Goal: Use online tool/utility

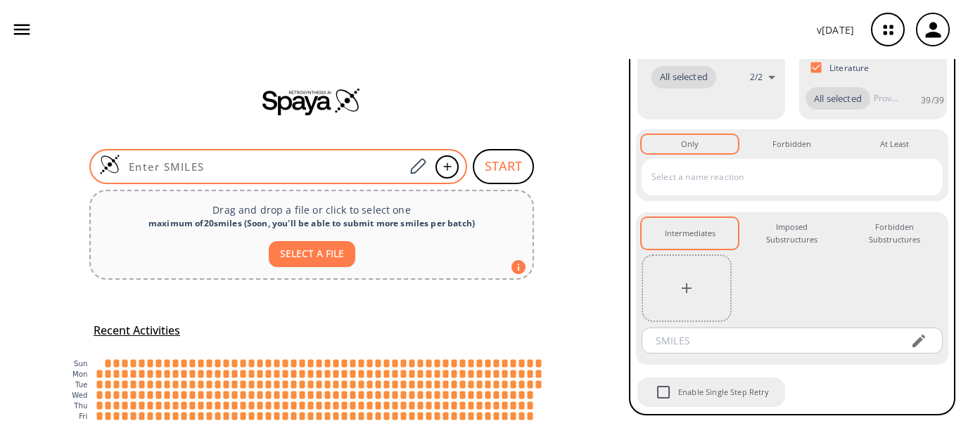
click at [303, 165] on input at bounding box center [262, 167] width 284 height 14
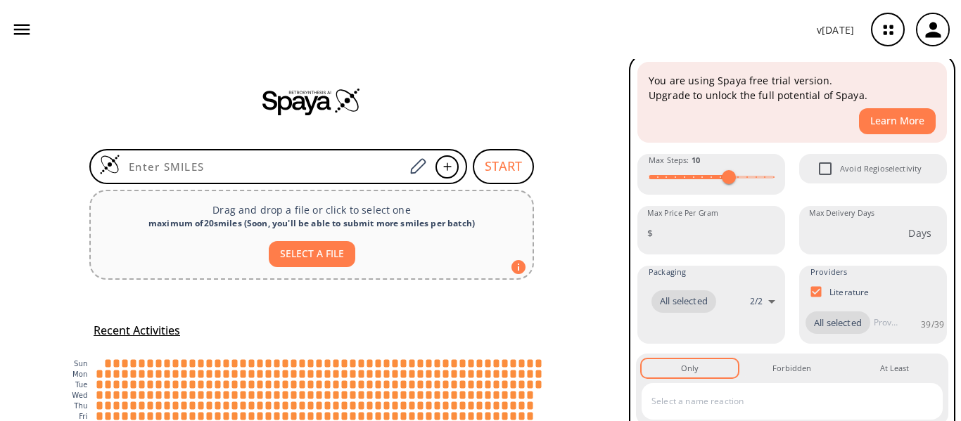
scroll to position [14, 0]
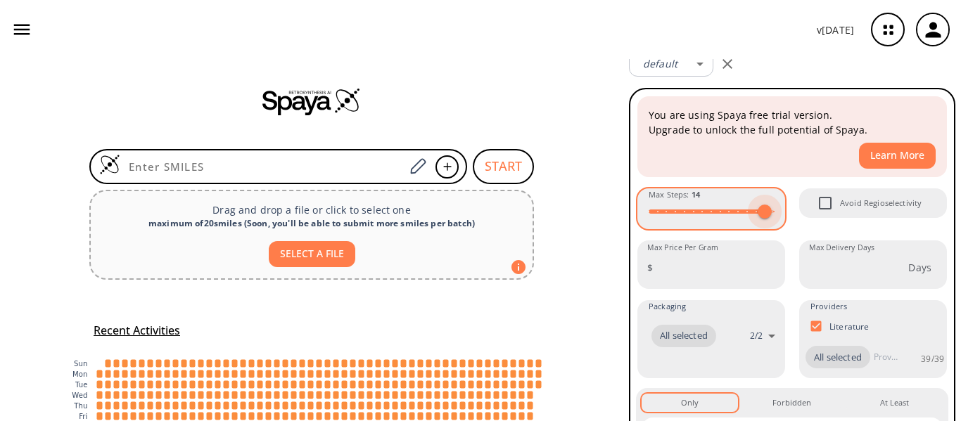
type input "15"
drag, startPoint x: 731, startPoint y: 211, endPoint x: 772, endPoint y: 212, distance: 41.5
click at [772, 212] on span at bounding box center [773, 212] width 14 height 14
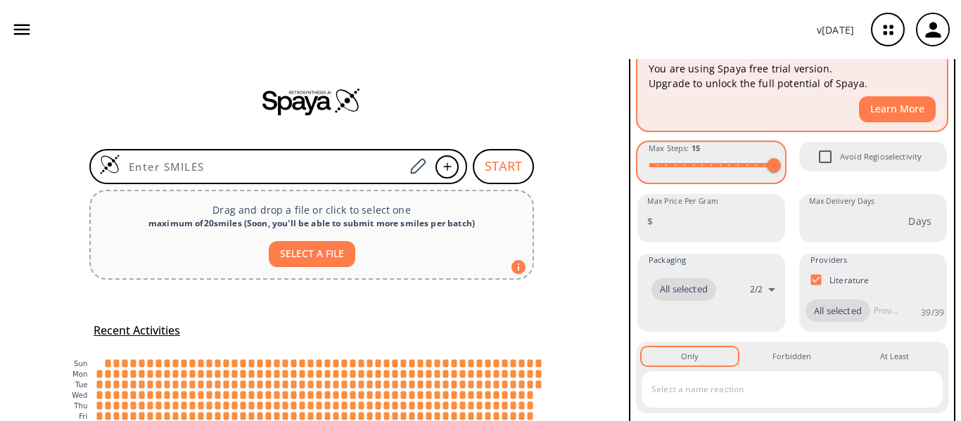
scroll to position [84, 0]
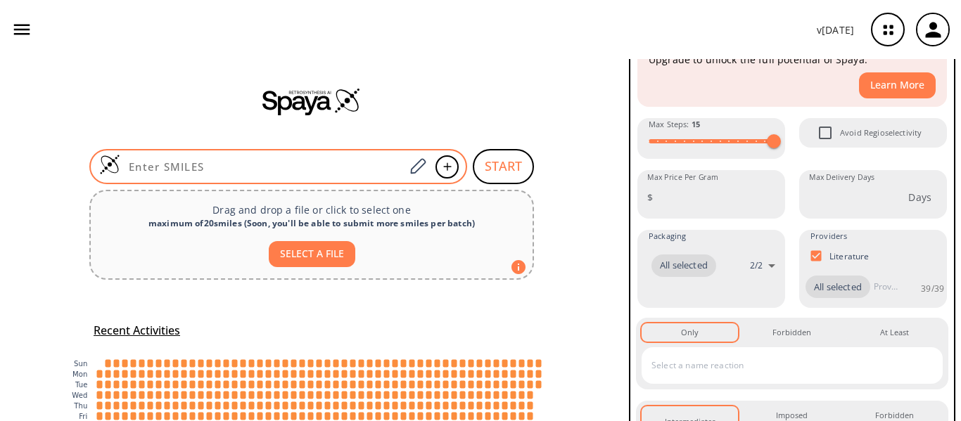
click at [351, 163] on input at bounding box center [262, 167] width 284 height 14
click at [226, 158] on div at bounding box center [278, 166] width 378 height 35
paste input "O=C(OCC)/C(Cl)=N/NC1=CC=C(OC)C=C1"
type input "O=C(OCC)/C(Cl)=N/NC1=CC=C(OC)C=C1"
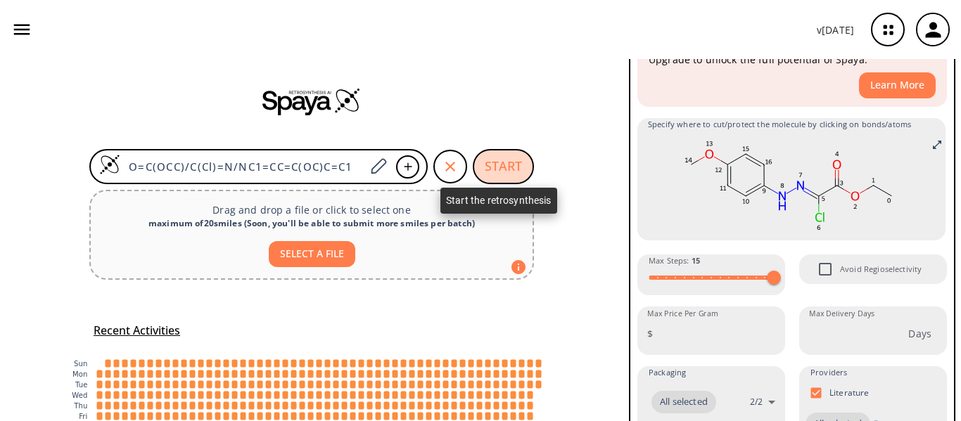
click at [514, 156] on button "START" at bounding box center [503, 166] width 61 height 35
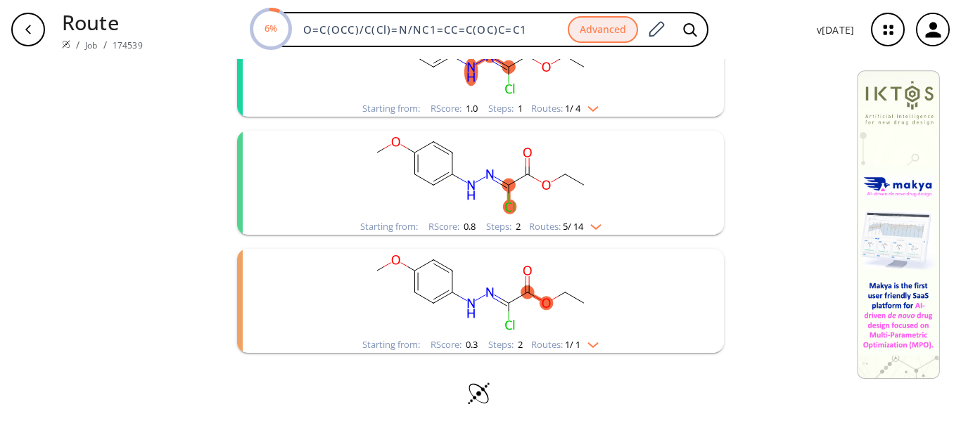
scroll to position [234, 0]
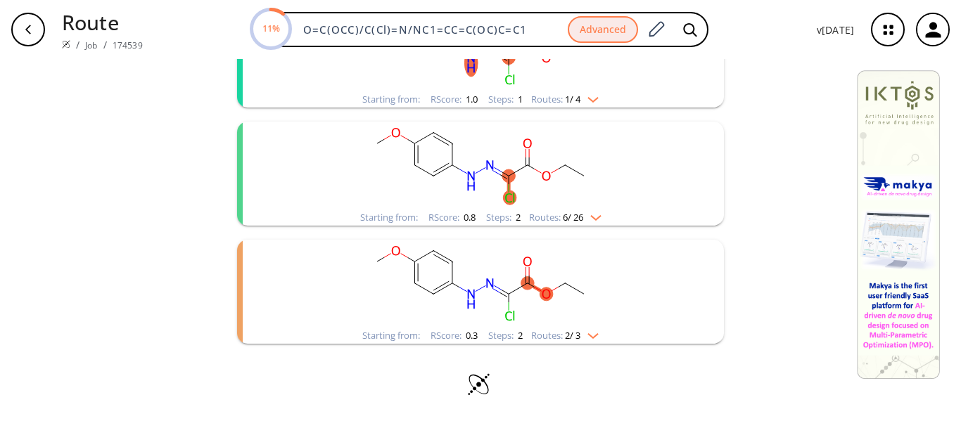
click at [593, 217] on img "clusters" at bounding box center [592, 215] width 18 height 11
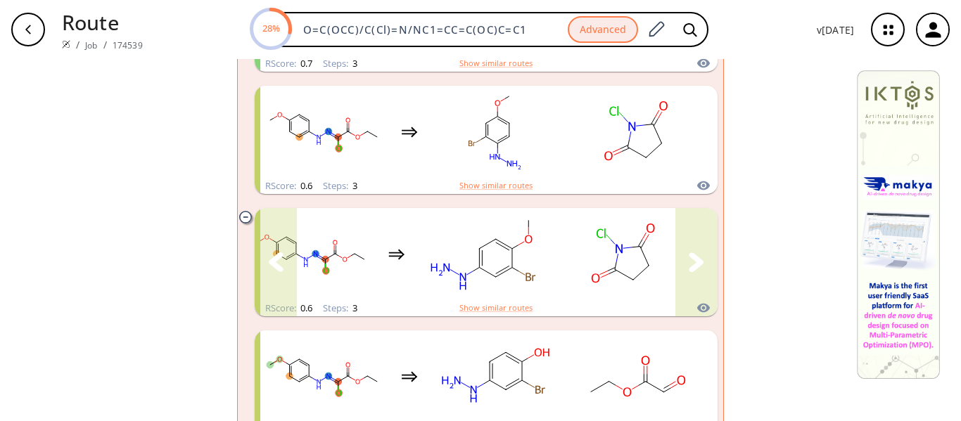
scroll to position [282, 0]
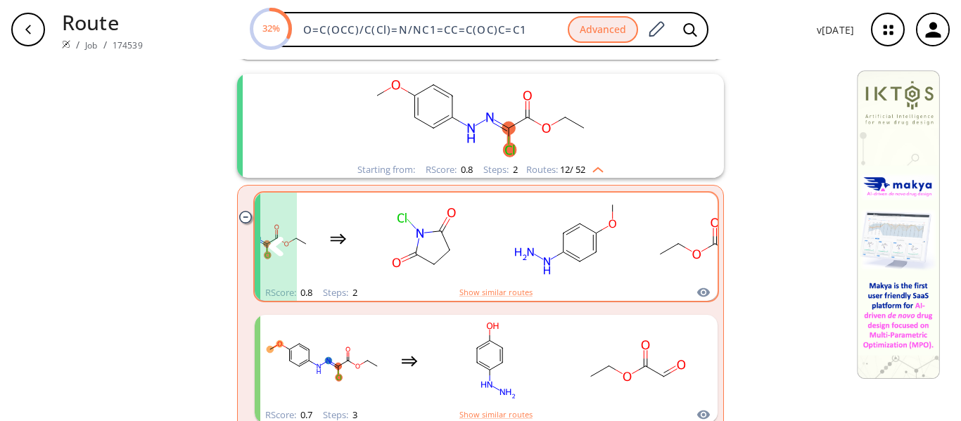
click at [269, 248] on icon "clusters" at bounding box center [276, 246] width 15 height 19
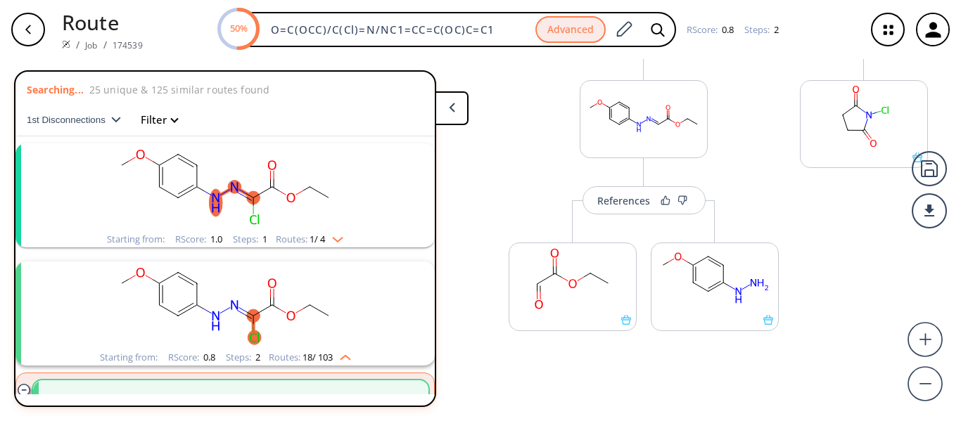
scroll to position [206, 0]
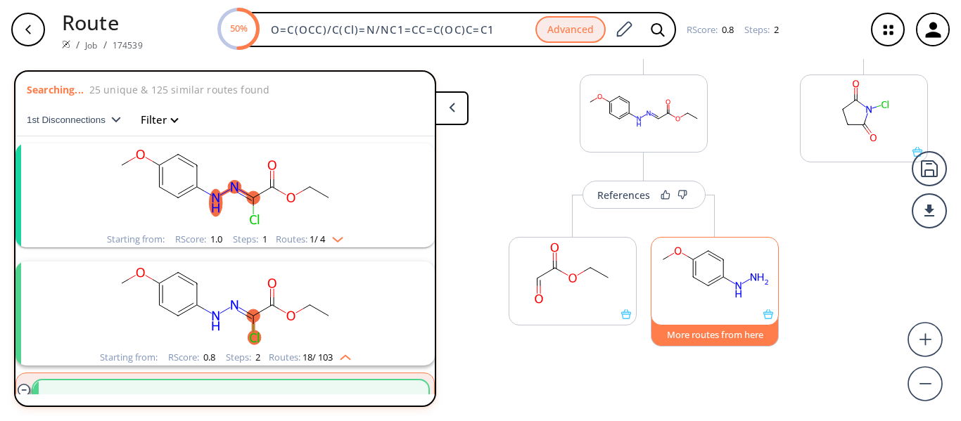
click at [726, 337] on button "More routes from here" at bounding box center [714, 331] width 128 height 30
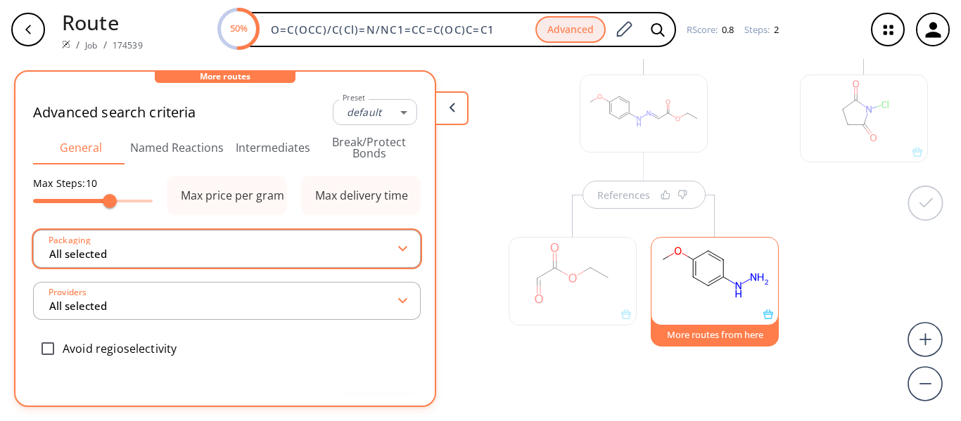
type input "-1"
type input "15"
type input "All selected"
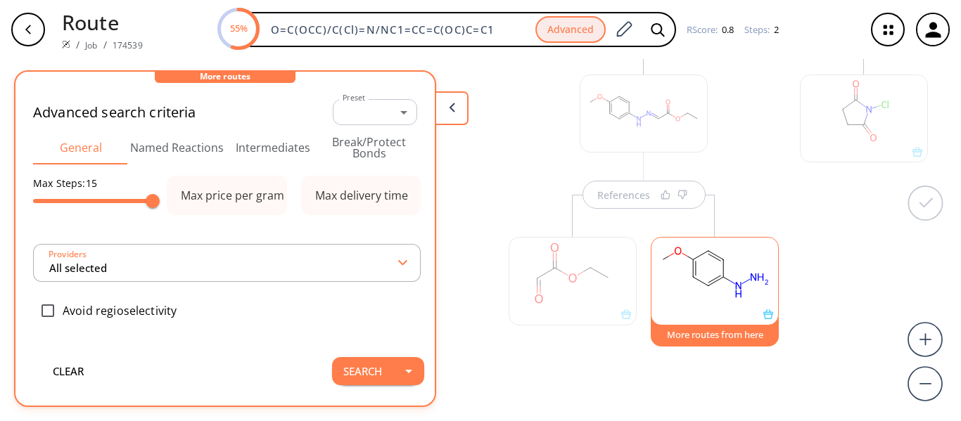
type input "All selected"
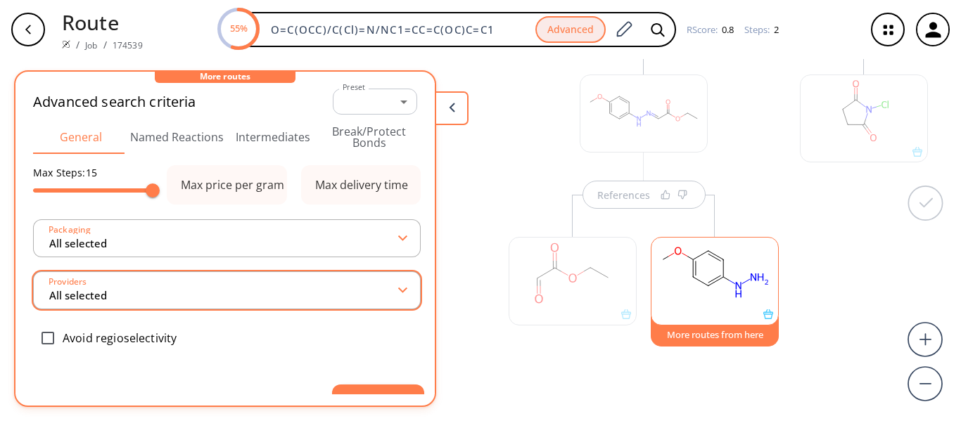
scroll to position [46, 0]
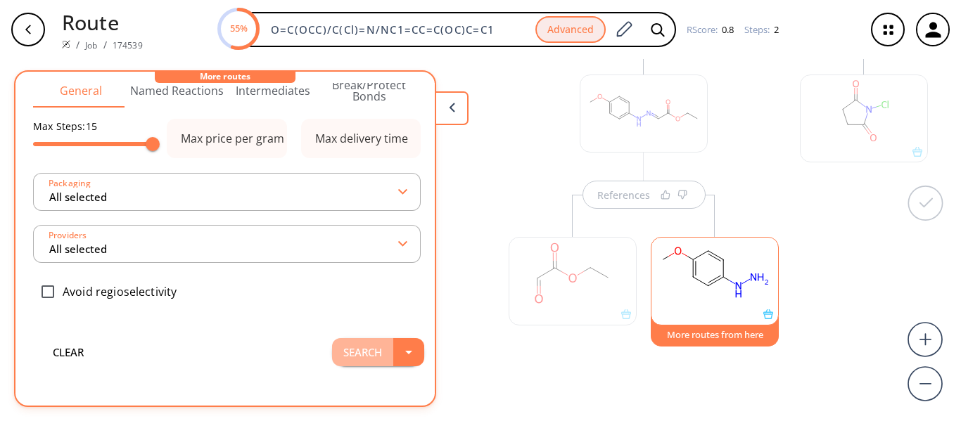
click at [354, 347] on button "Search" at bounding box center [362, 352] width 61 height 28
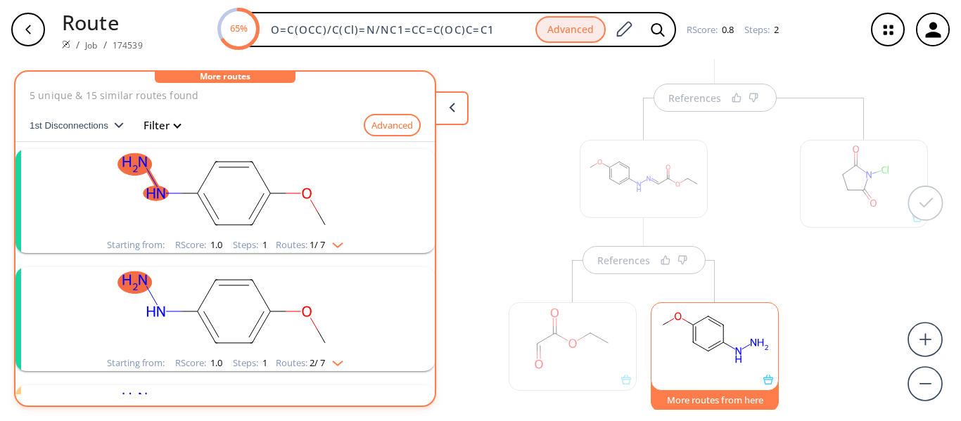
scroll to position [0, 0]
click at [378, 128] on button "Advanced" at bounding box center [392, 127] width 57 height 23
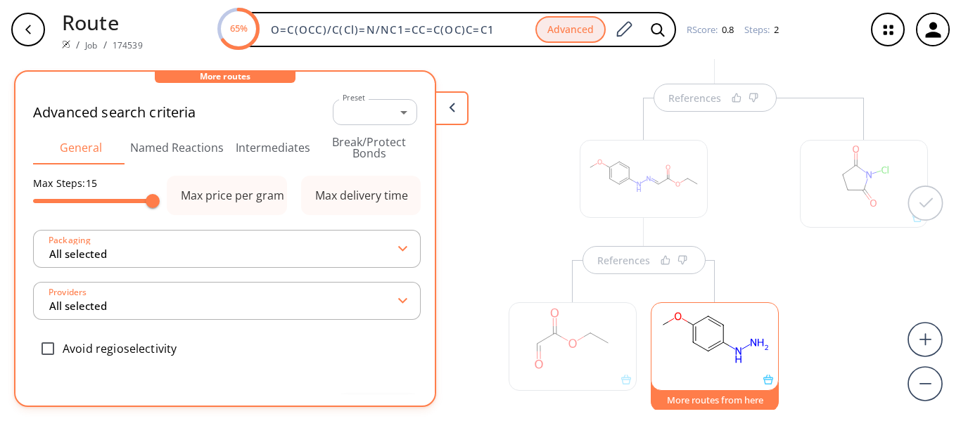
click at [244, 77] on div "More routes" at bounding box center [225, 77] width 141 height 11
click at [454, 107] on icon at bounding box center [452, 108] width 6 height 10
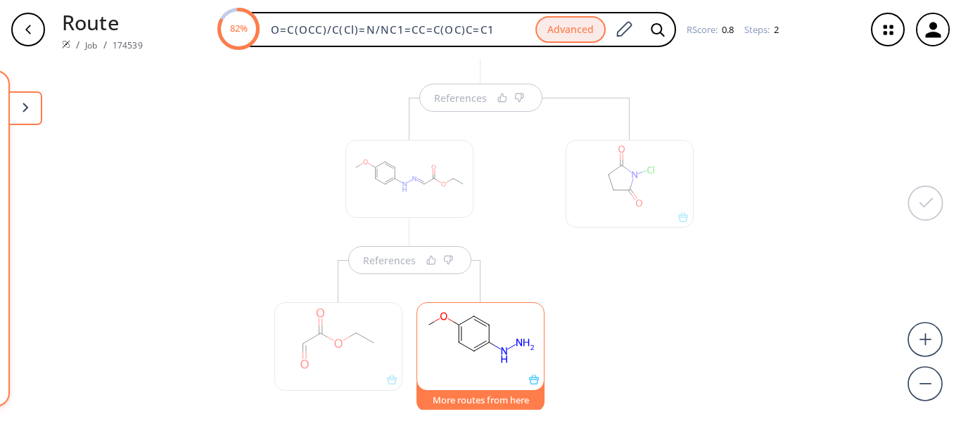
scroll to position [206, 0]
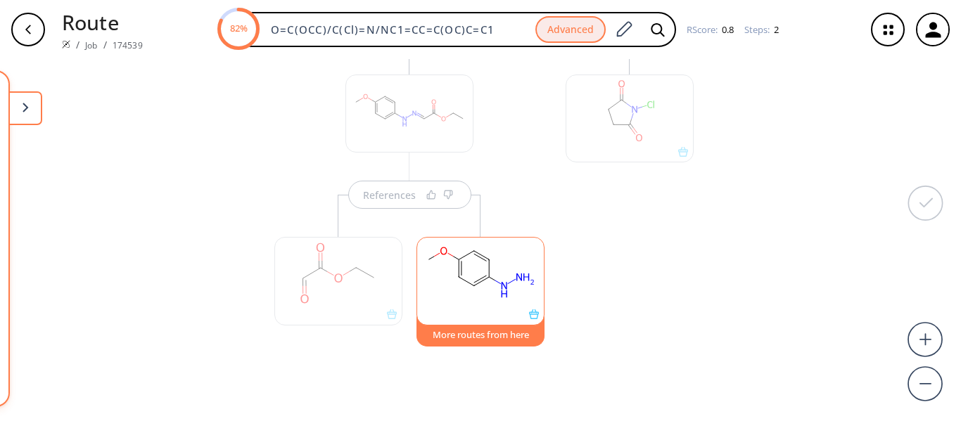
click at [409, 200] on div "More routes from here" at bounding box center [480, 274] width 142 height 158
click at [500, 339] on button "More routes from here" at bounding box center [480, 331] width 128 height 30
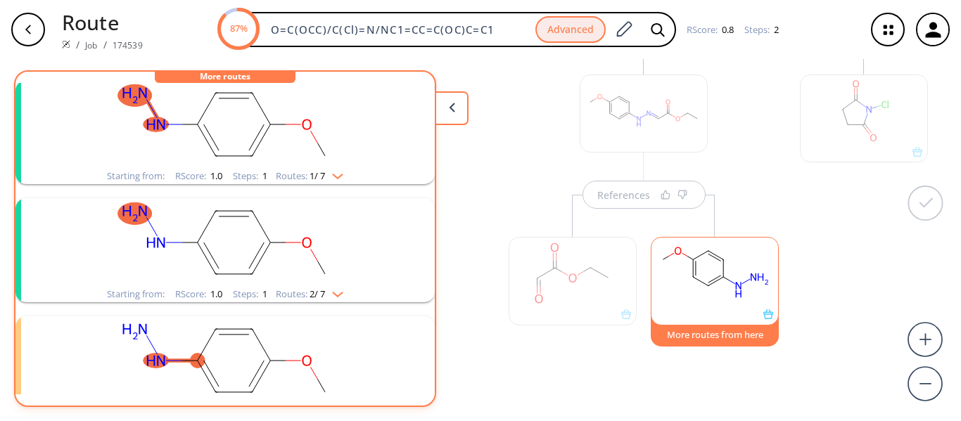
scroll to position [70, 0]
click at [335, 174] on img "clusters" at bounding box center [334, 174] width 18 height 11
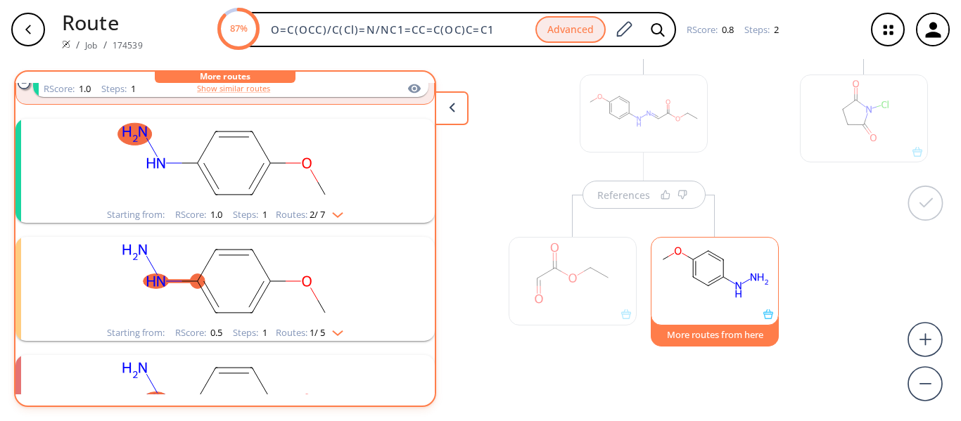
scroll to position [353, 0]
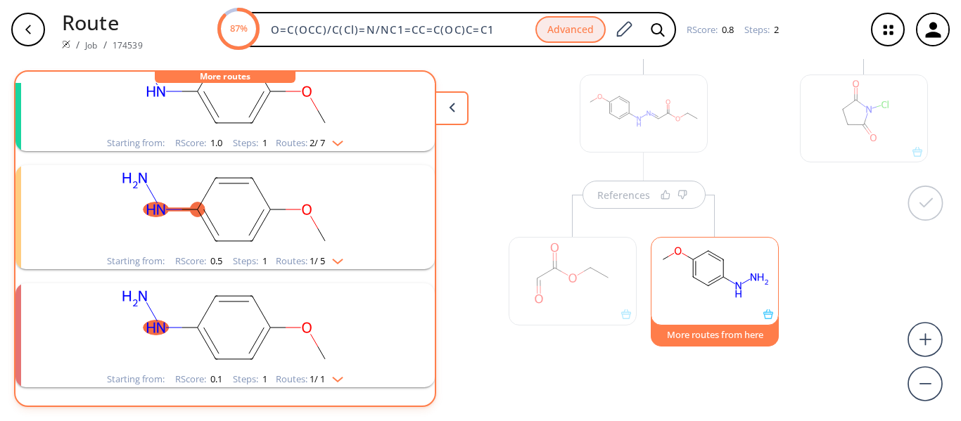
click at [337, 259] on img "clusters" at bounding box center [334, 258] width 18 height 11
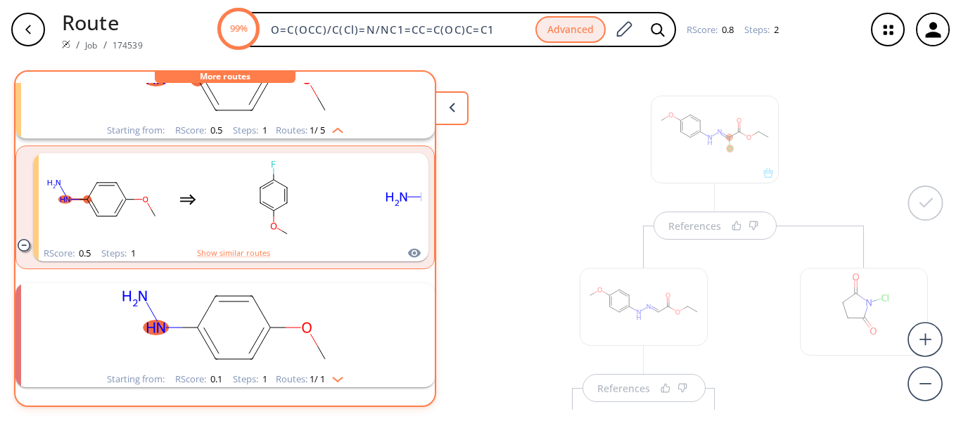
scroll to position [0, 0]
click at [452, 101] on button at bounding box center [452, 108] width 34 height 34
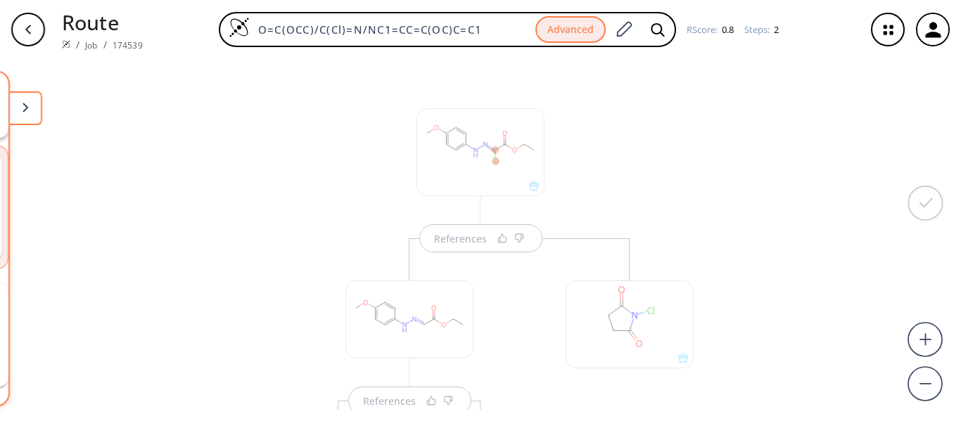
click at [483, 236] on div "References" at bounding box center [481, 224] width 130 height 56
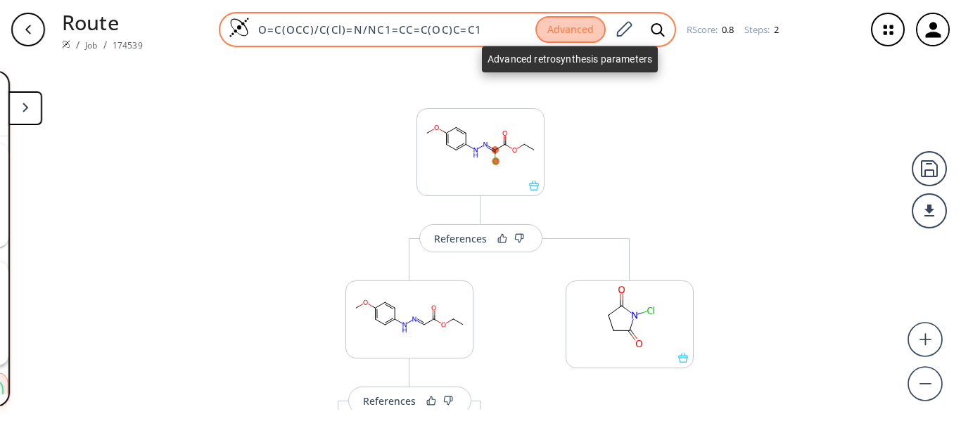
click at [547, 34] on button "Advanced" at bounding box center [570, 29] width 70 height 27
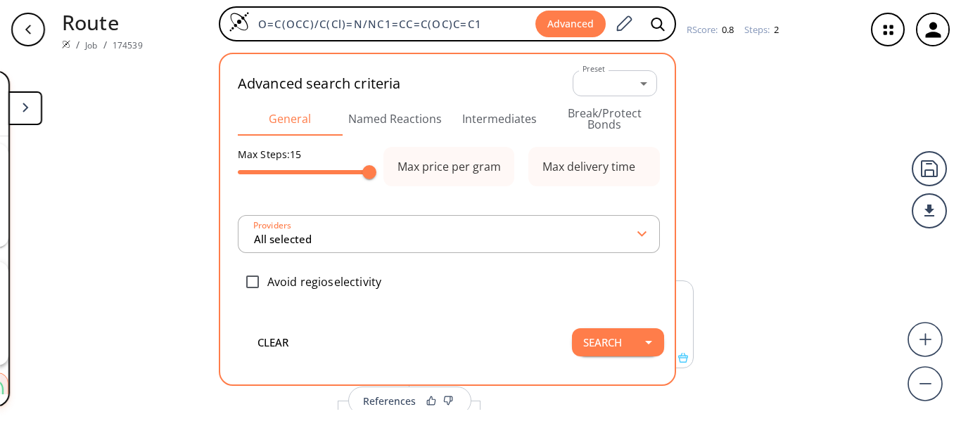
type input "All selected"
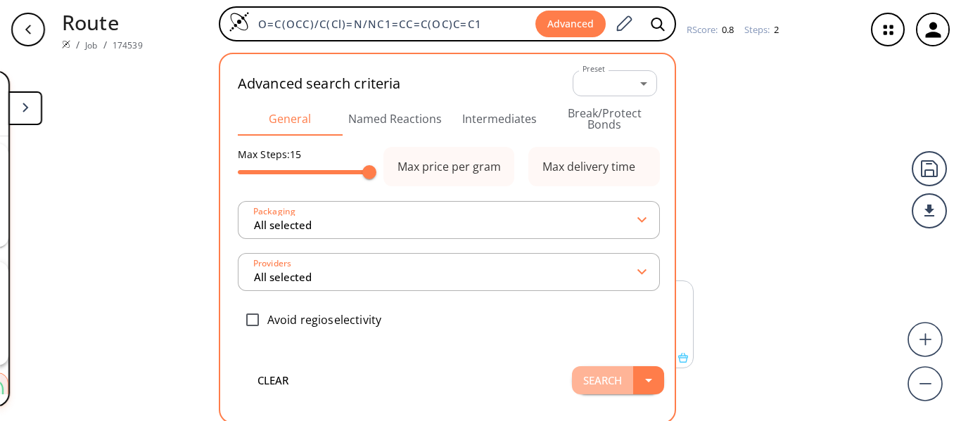
click at [612, 369] on button "Search" at bounding box center [602, 380] width 61 height 28
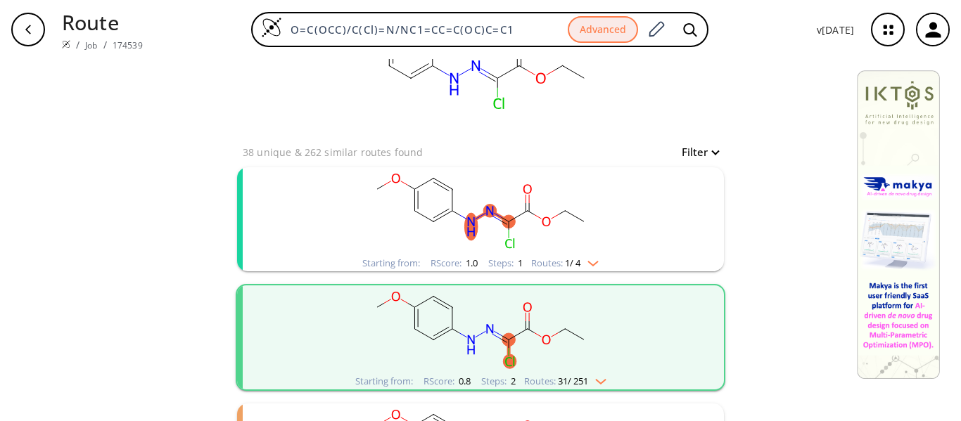
scroll to position [211, 0]
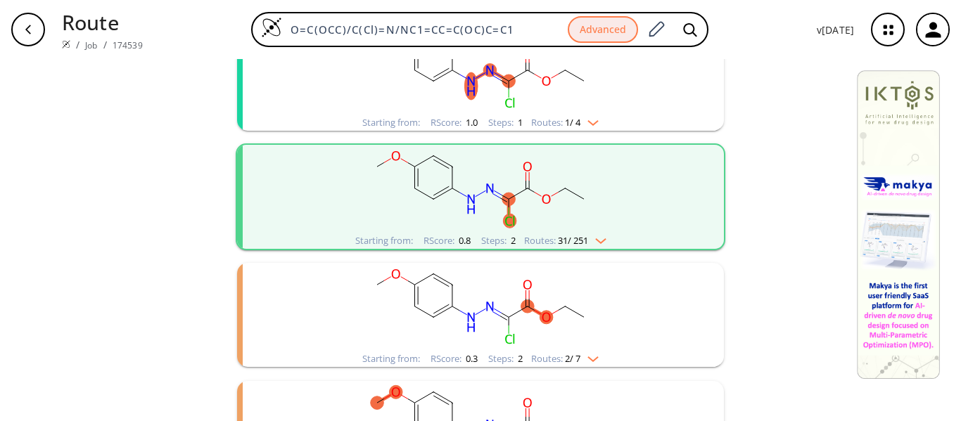
click at [591, 240] on img "clusters" at bounding box center [597, 238] width 18 height 11
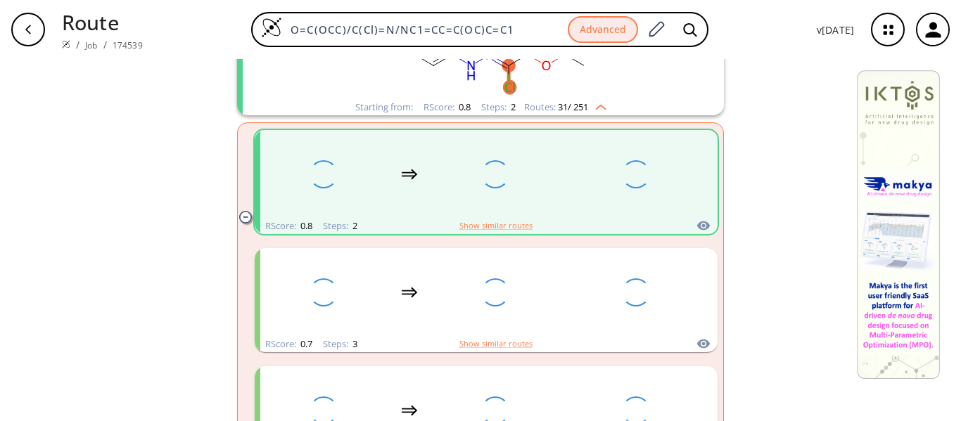
scroll to position [352, 0]
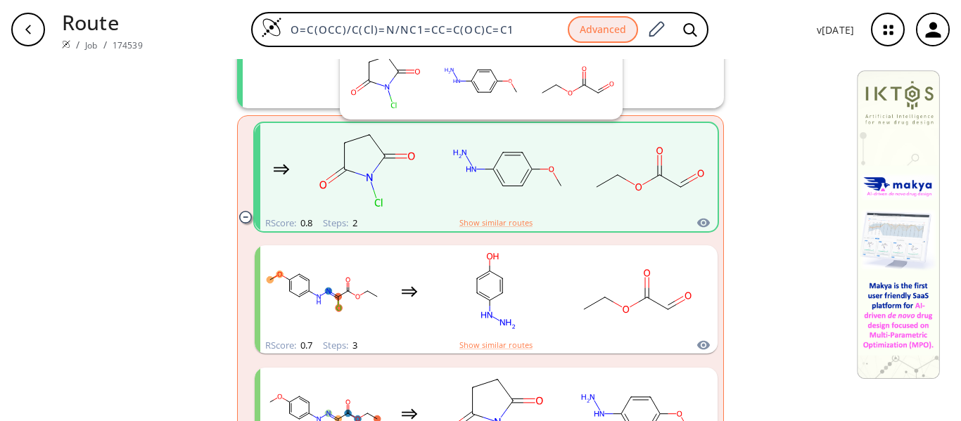
click at [700, 221] on icon "clusters" at bounding box center [703, 222] width 14 height 17
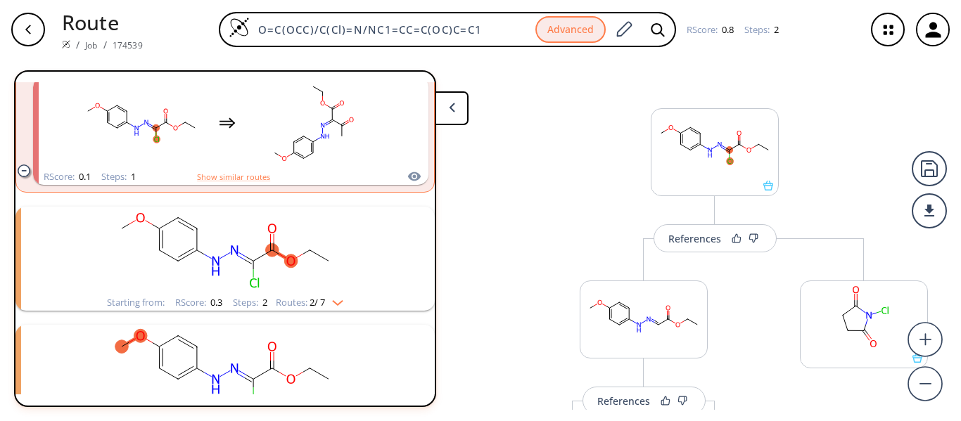
scroll to position [4016, 0]
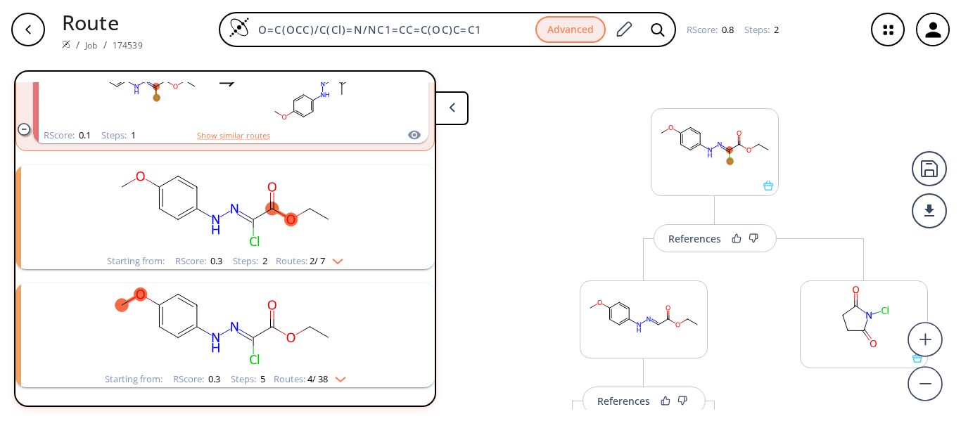
click at [449, 111] on icon at bounding box center [452, 108] width 6 height 10
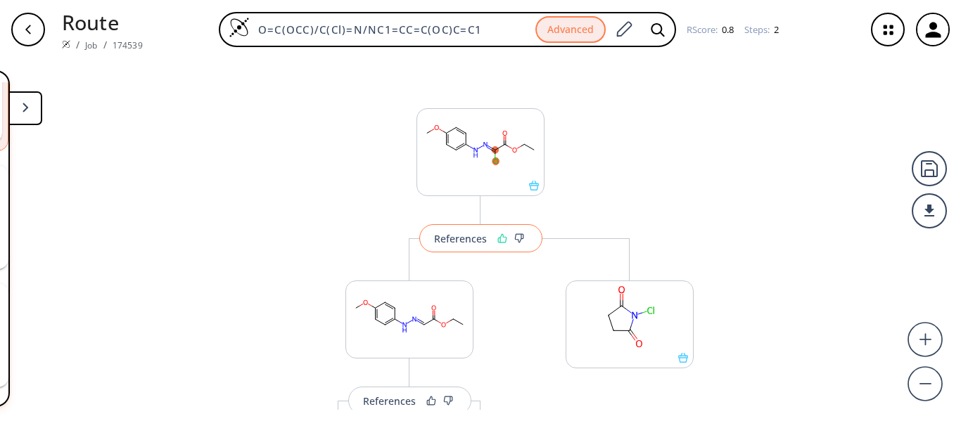
click at [498, 238] on icon at bounding box center [502, 238] width 10 height 10
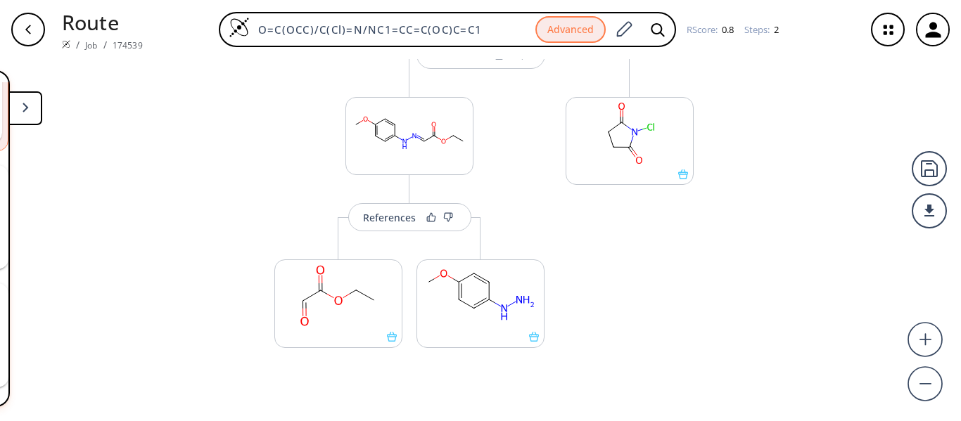
scroll to position [206, 0]
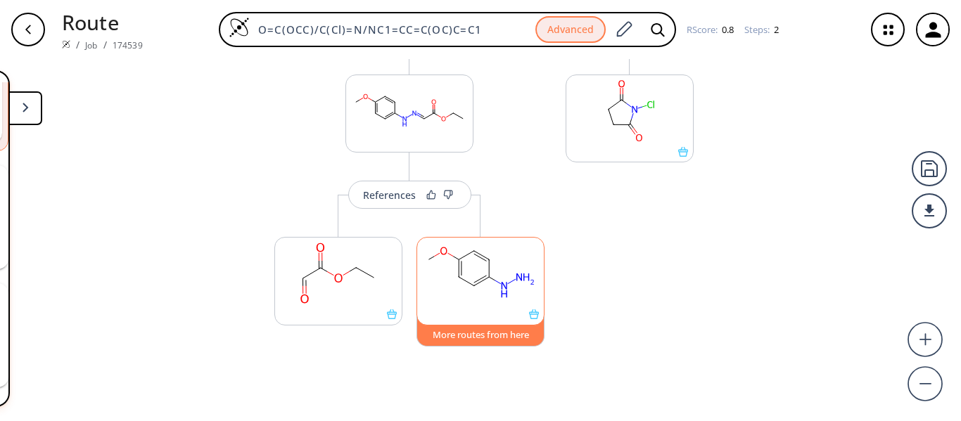
click at [498, 330] on button "More routes from here" at bounding box center [480, 331] width 128 height 30
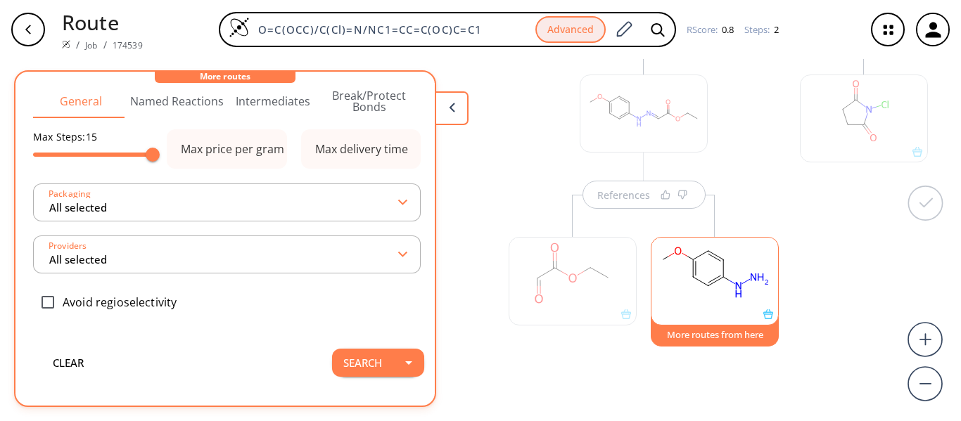
scroll to position [0, 0]
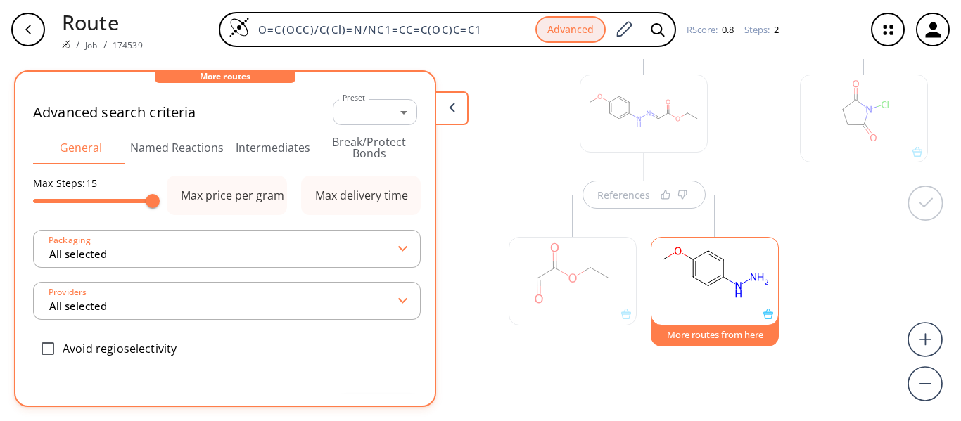
click at [707, 290] on rect at bounding box center [714, 274] width 127 height 72
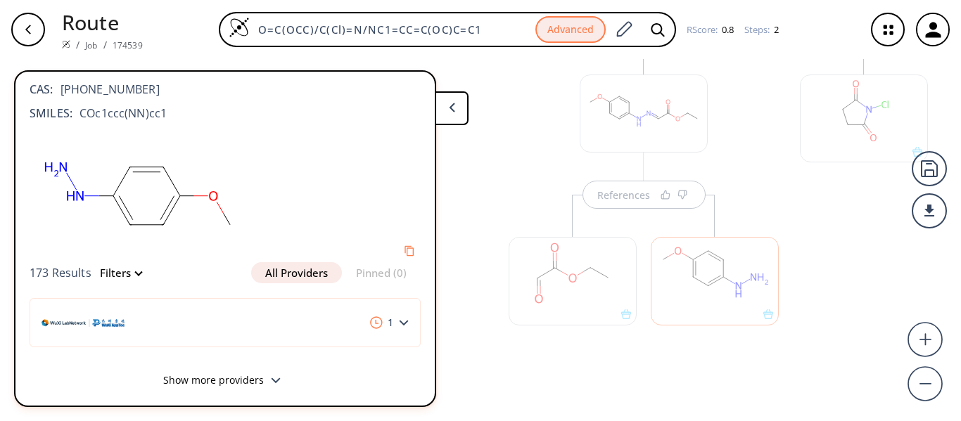
scroll to position [20, 0]
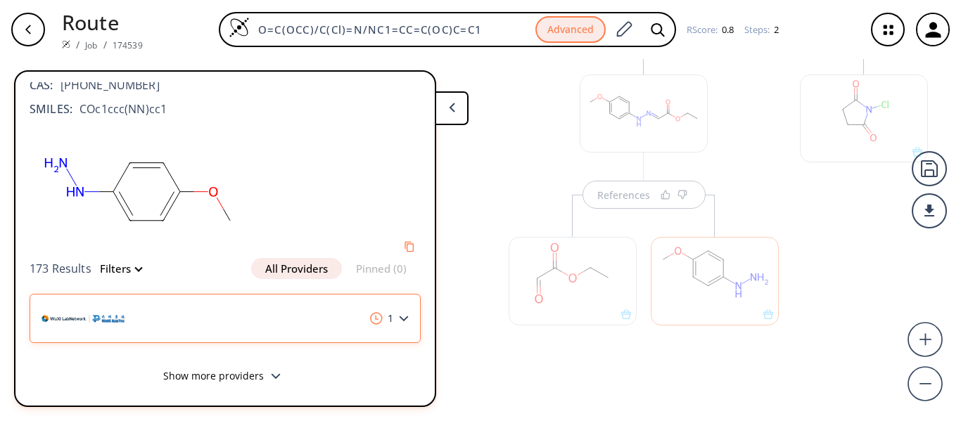
click at [112, 317] on img at bounding box center [82, 319] width 83 height 8
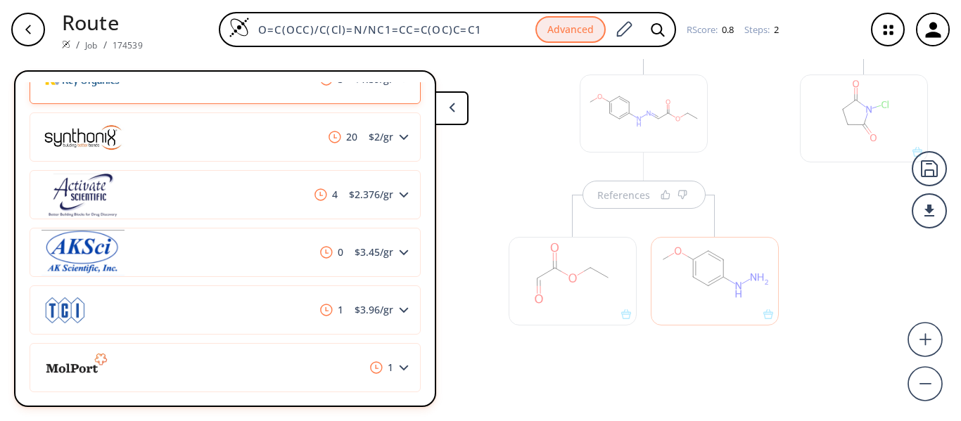
scroll to position [939, 0]
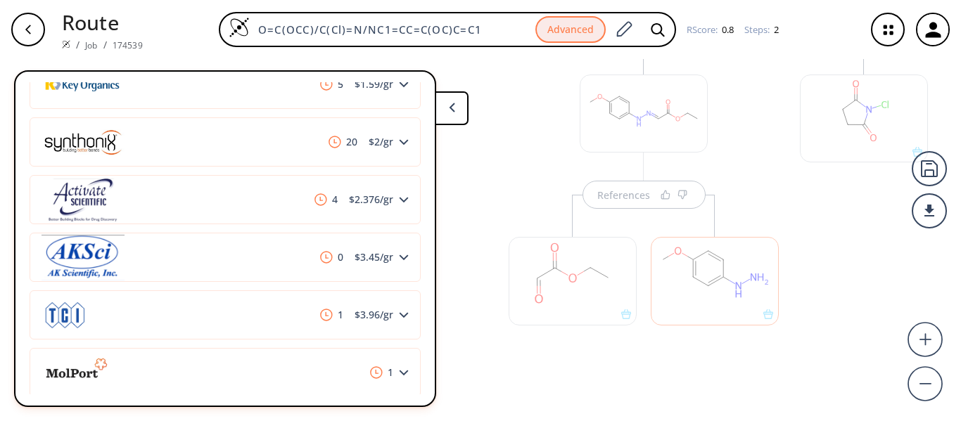
click at [447, 109] on button at bounding box center [452, 108] width 34 height 34
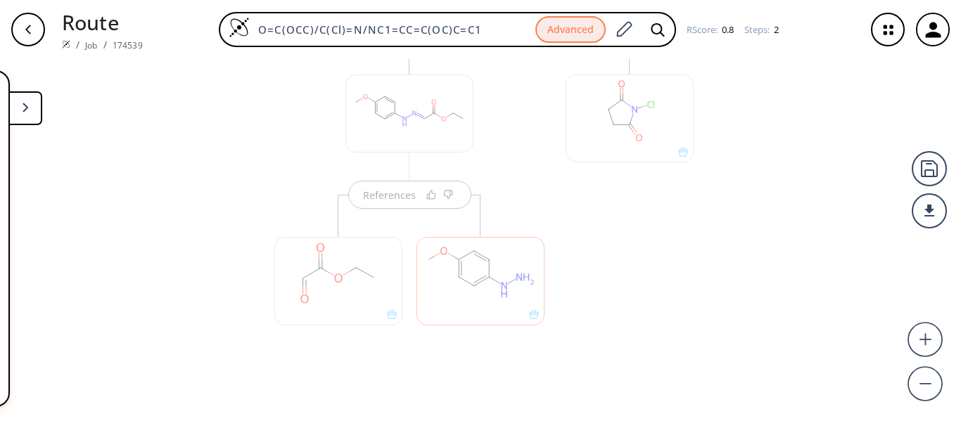
click at [330, 285] on div at bounding box center [338, 281] width 128 height 88
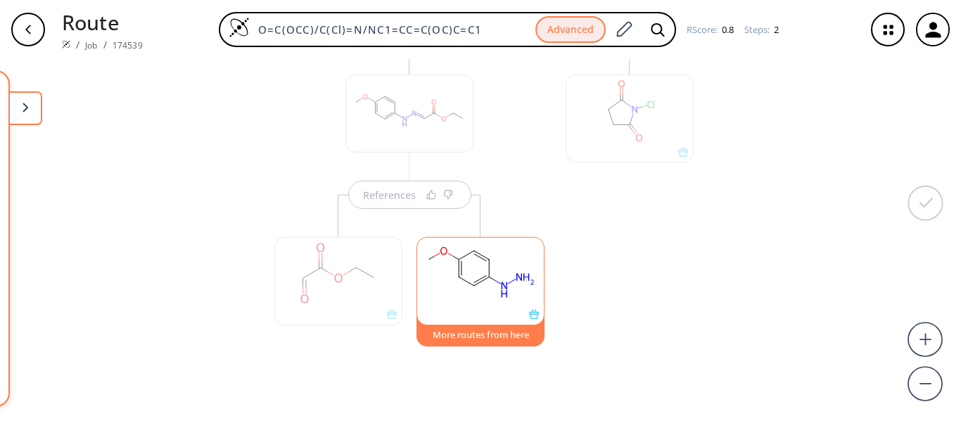
click at [338, 292] on div at bounding box center [338, 281] width 128 height 88
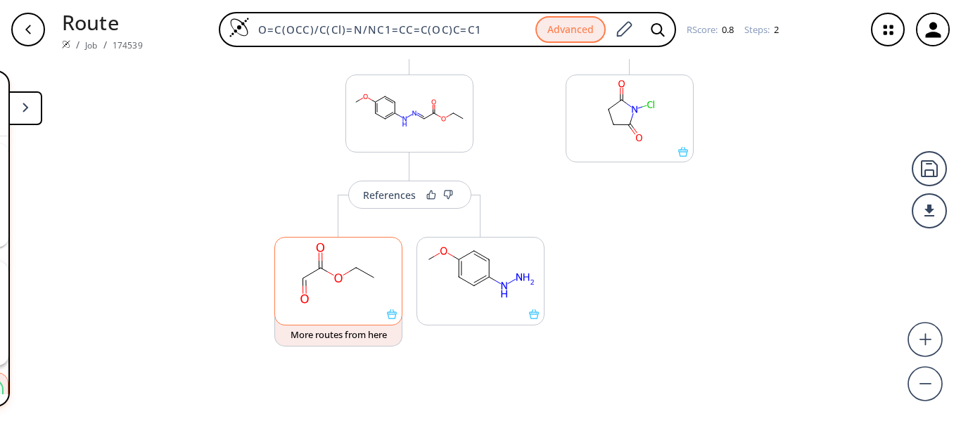
scroll to position [223, 0]
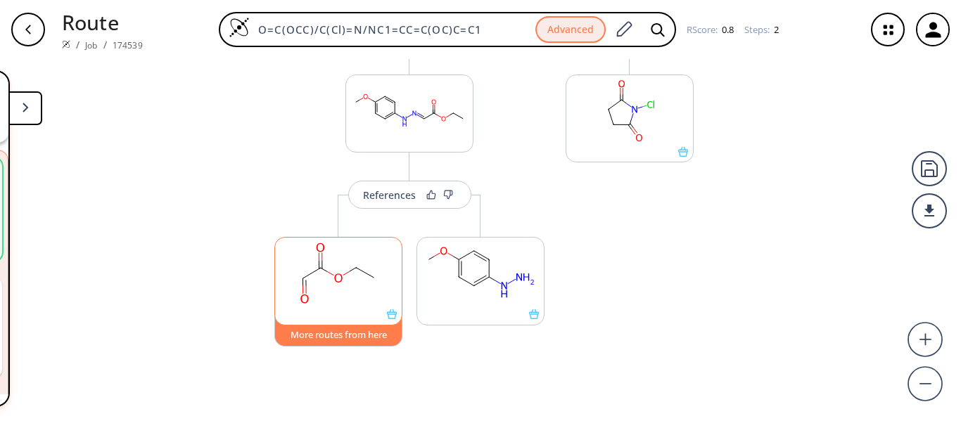
click at [351, 336] on button "More routes from here" at bounding box center [338, 331] width 128 height 30
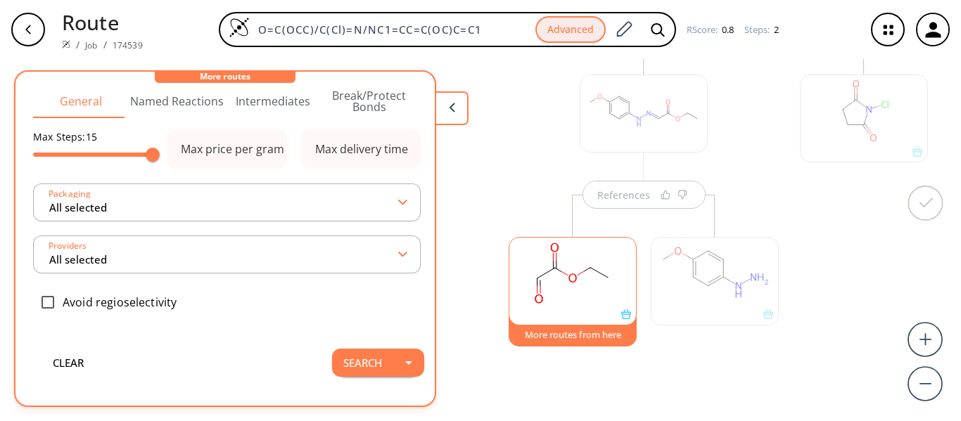
scroll to position [0, 0]
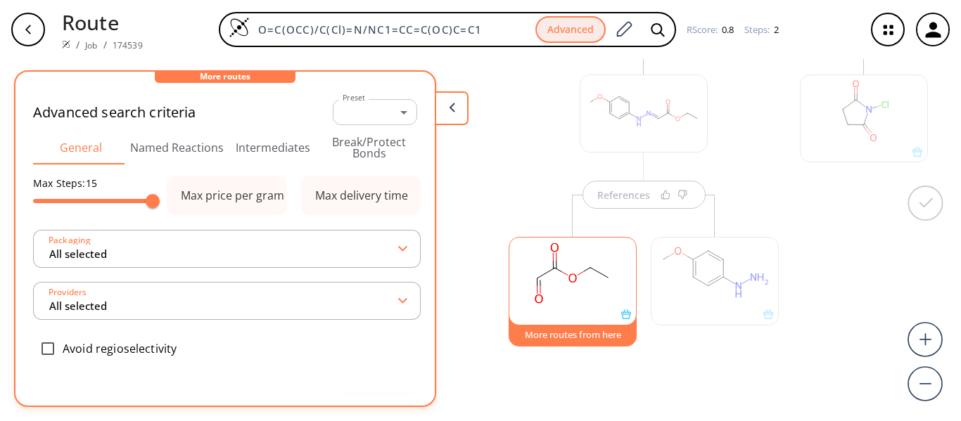
click at [439, 105] on button at bounding box center [452, 108] width 34 height 34
